Goal: Find specific page/section: Find specific page/section

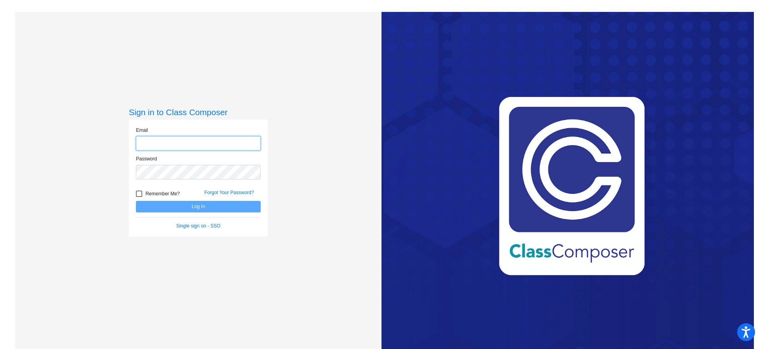
type input "[EMAIL_ADDRESS][DOMAIN_NAME]"
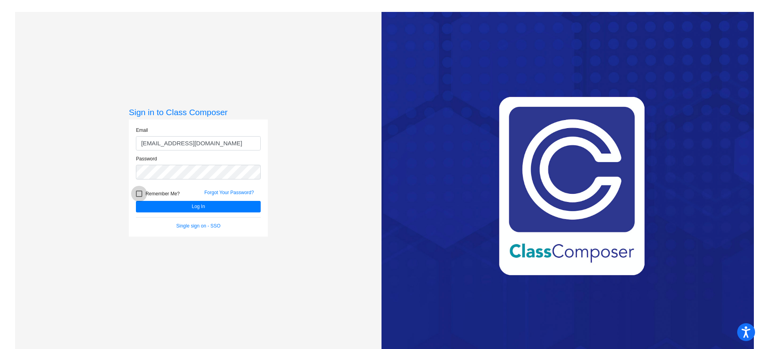
click at [149, 191] on span "Remember Me?" at bounding box center [162, 194] width 34 height 10
click at [139, 197] on input "Remember Me?" at bounding box center [139, 197] width 0 height 0
checkbox input "true"
click at [160, 203] on button "Log In" at bounding box center [198, 207] width 125 height 12
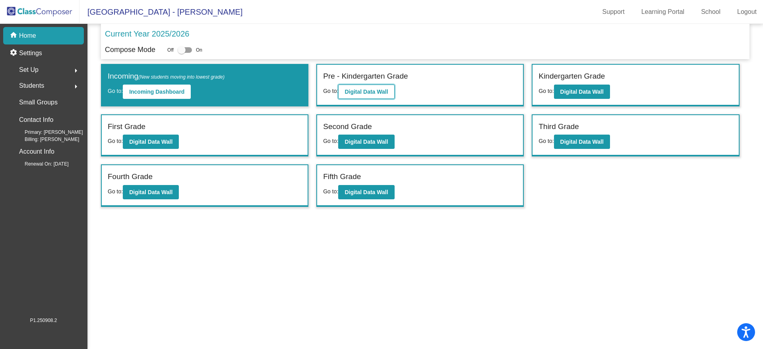
click at [367, 89] on b "Digital Data Wall" at bounding box center [365, 92] width 43 height 6
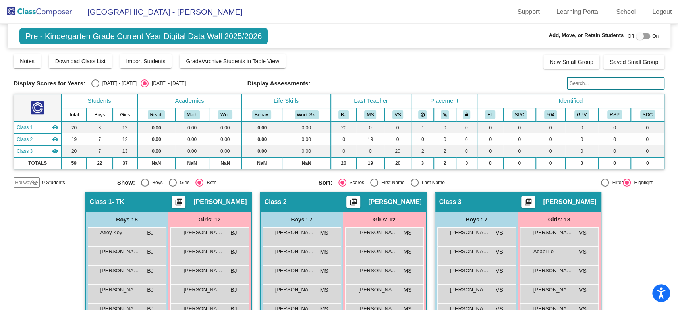
click at [55, 8] on img at bounding box center [39, 11] width 79 height 23
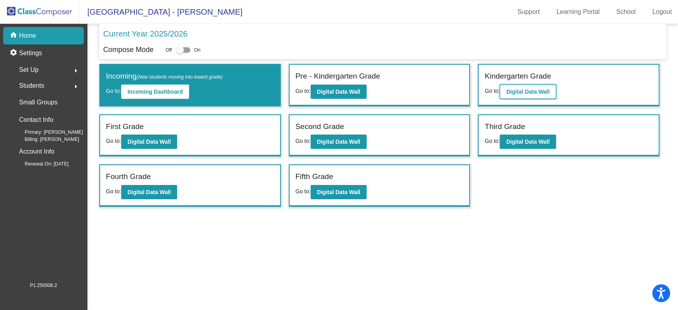
click at [527, 89] on b "Digital Data Wall" at bounding box center [527, 92] width 43 height 6
